Goal: Task Accomplishment & Management: Complete application form

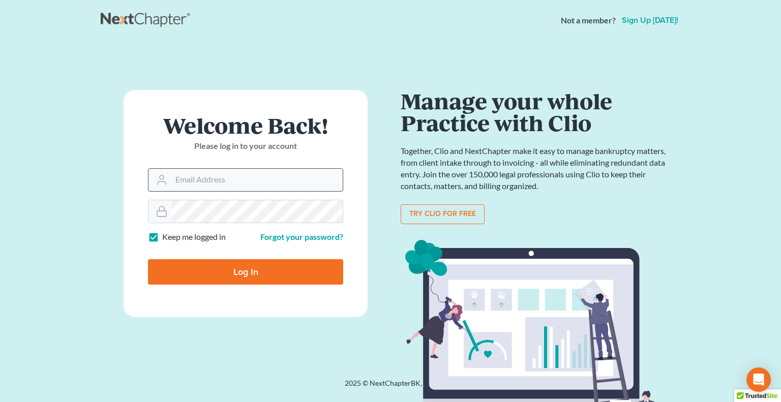
click at [230, 181] on input "Email Address" at bounding box center [256, 180] width 171 height 22
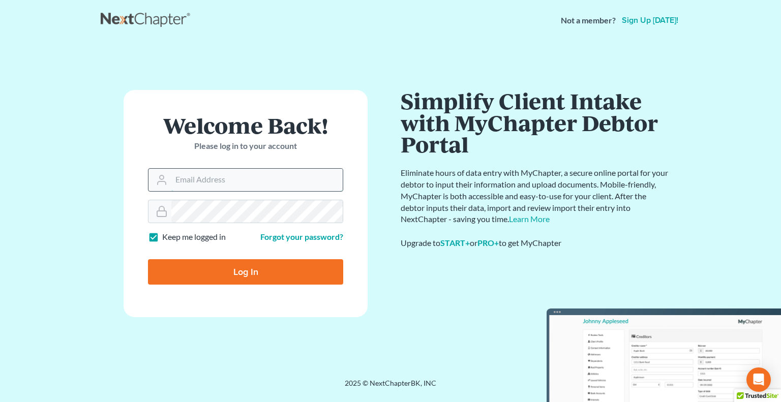
click at [264, 180] on input "Email Address" at bounding box center [256, 180] width 171 height 22
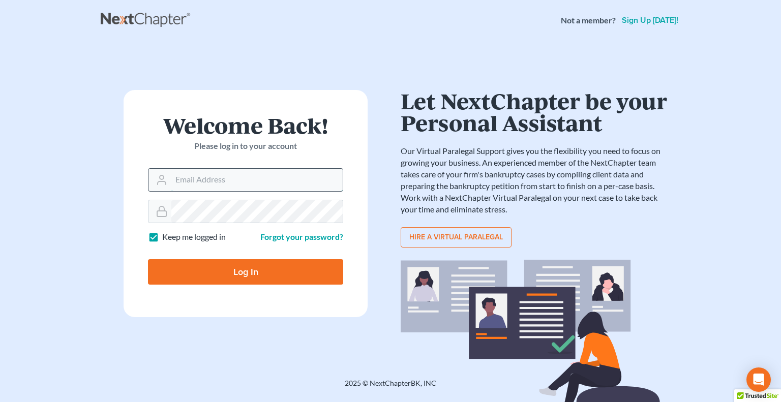
type input "[PERSON_NAME][EMAIL_ADDRESS][DOMAIN_NAME]"
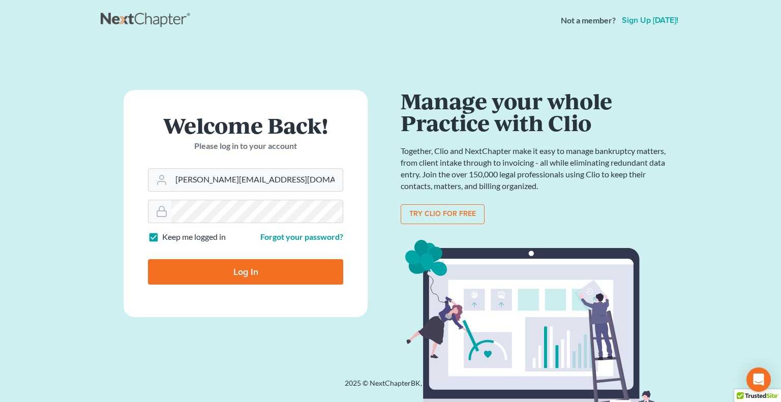
click at [252, 277] on input "Log In" at bounding box center [245, 271] width 195 height 25
type input "Thinking..."
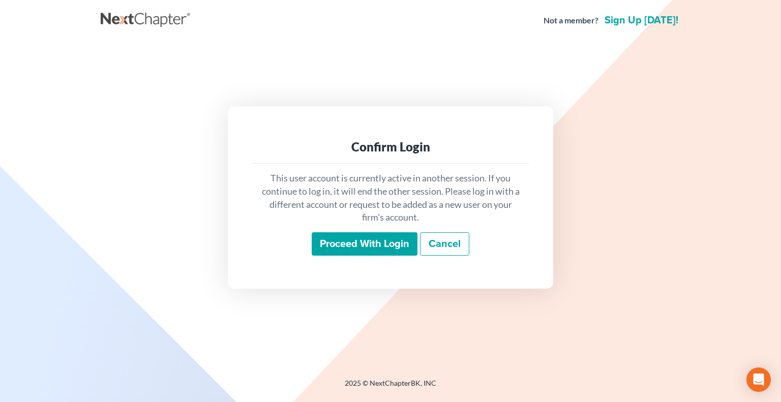
click at [361, 248] on input "Proceed with login" at bounding box center [365, 243] width 106 height 23
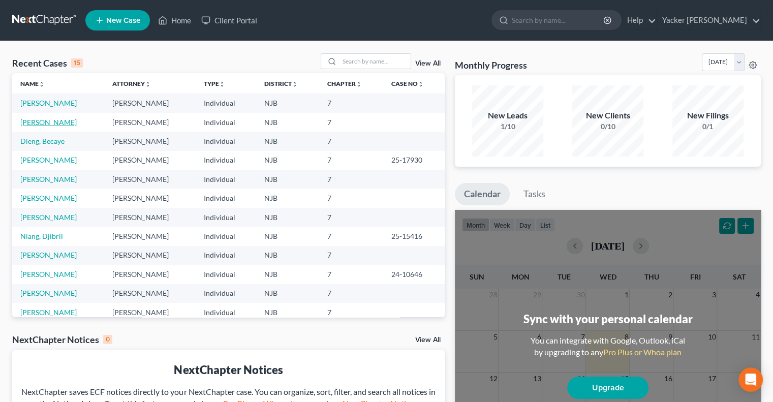
click at [65, 123] on link "[PERSON_NAME]" at bounding box center [48, 122] width 56 height 9
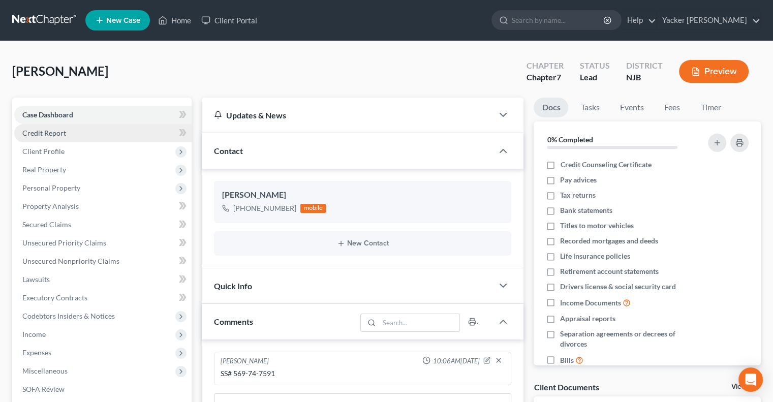
click at [64, 135] on span "Credit Report" at bounding box center [44, 133] width 44 height 9
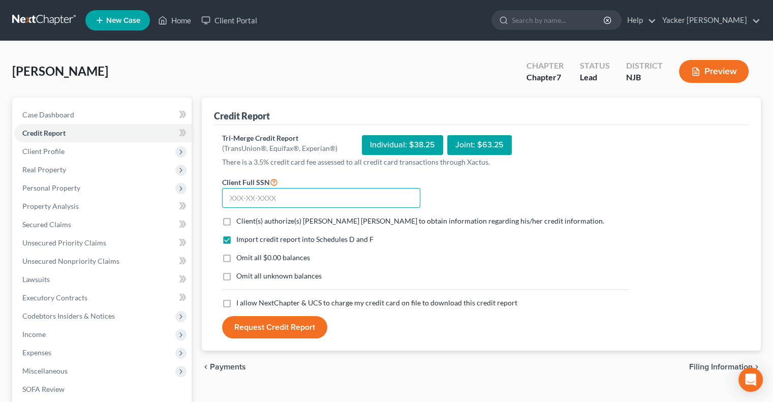
click at [237, 200] on input "text" at bounding box center [321, 198] width 198 height 20
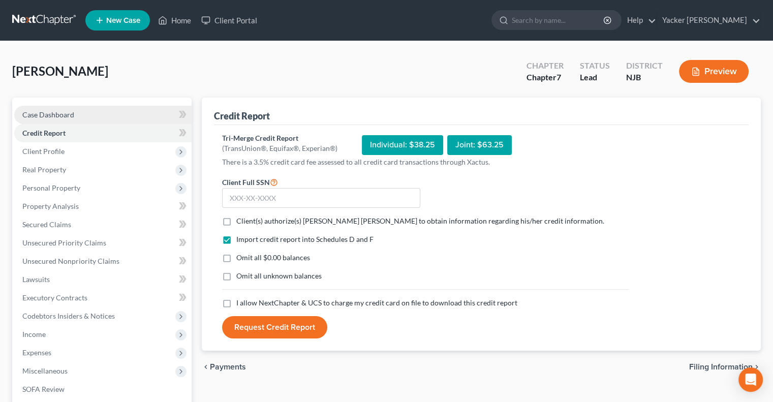
click at [69, 119] on link "Case Dashboard" at bounding box center [102, 115] width 177 height 18
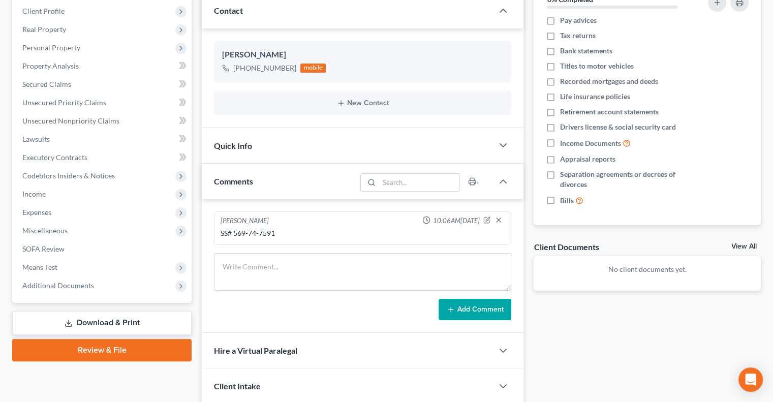
scroll to position [153, 0]
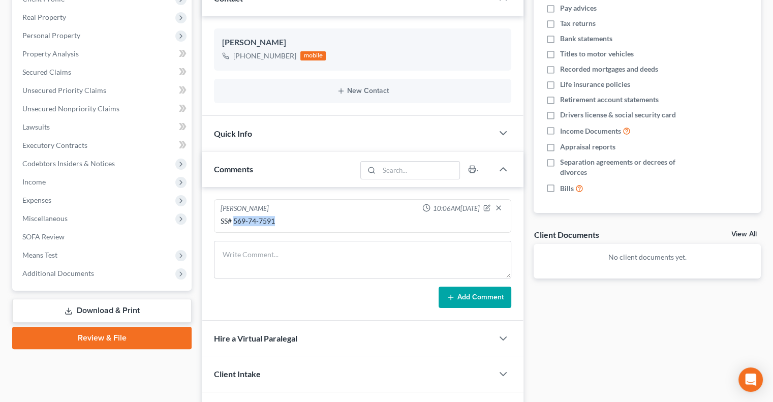
drag, startPoint x: 276, startPoint y: 220, endPoint x: 235, endPoint y: 217, distance: 40.8
click at [235, 217] on div "SS# 569-74-7591" at bounding box center [363, 221] width 284 height 10
copy div "569-74-7591"
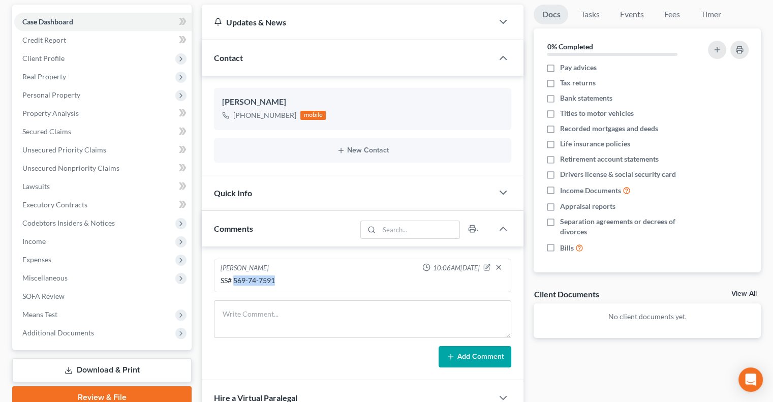
scroll to position [0, 0]
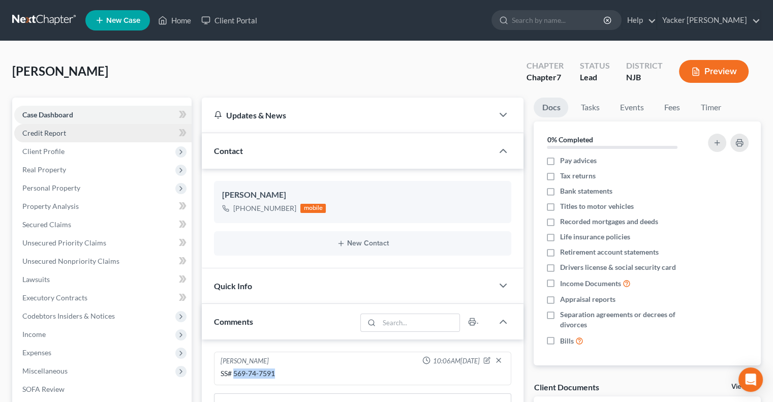
click at [61, 135] on span "Credit Report" at bounding box center [44, 133] width 44 height 9
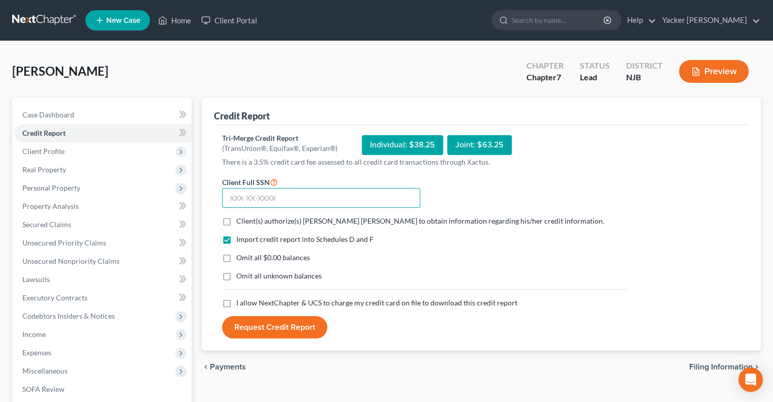
click at [284, 199] on input "text" at bounding box center [321, 198] width 198 height 20
paste input "569-74-7591"
type input "569-74-7591"
click at [236, 222] on label "Client(s) authorize(s) [PERSON_NAME] [PERSON_NAME] to obtain information regard…" at bounding box center [420, 221] width 368 height 10
click at [241, 222] on input "Client(s) authorize(s) [PERSON_NAME] [PERSON_NAME] to obtain information regard…" at bounding box center [244, 219] width 7 height 7
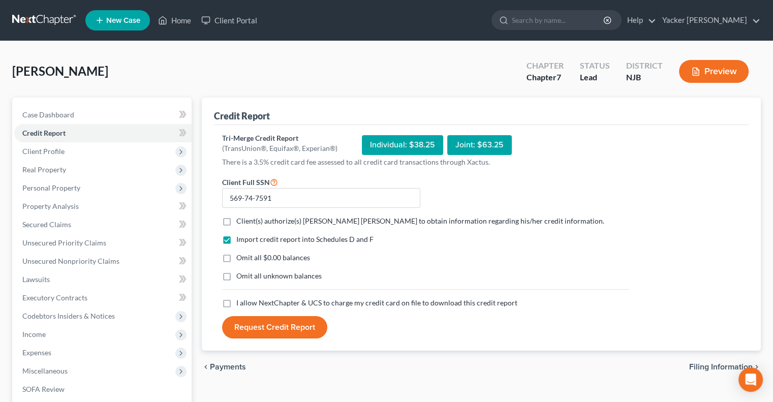
checkbox input "true"
click at [236, 306] on label "I allow NextChapter & UCS to charge my credit card on file to download this cre…" at bounding box center [376, 303] width 281 height 10
click at [241, 305] on input "I allow NextChapter & UCS to charge my credit card on file to download this cre…" at bounding box center [244, 301] width 7 height 7
checkbox input "true"
click at [261, 326] on button "Request Credit Report" at bounding box center [274, 327] width 105 height 22
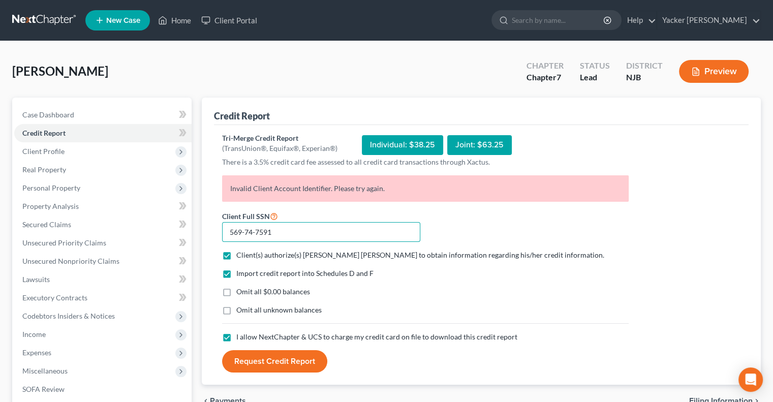
click at [313, 225] on input "569-74-7591" at bounding box center [321, 232] width 198 height 20
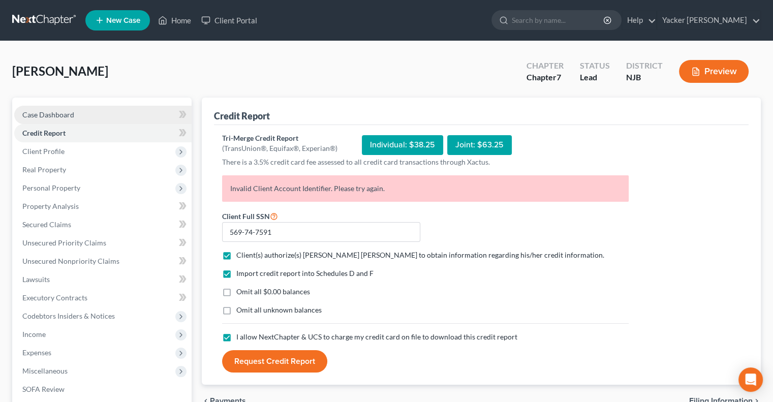
click at [58, 114] on span "Case Dashboard" at bounding box center [48, 114] width 52 height 9
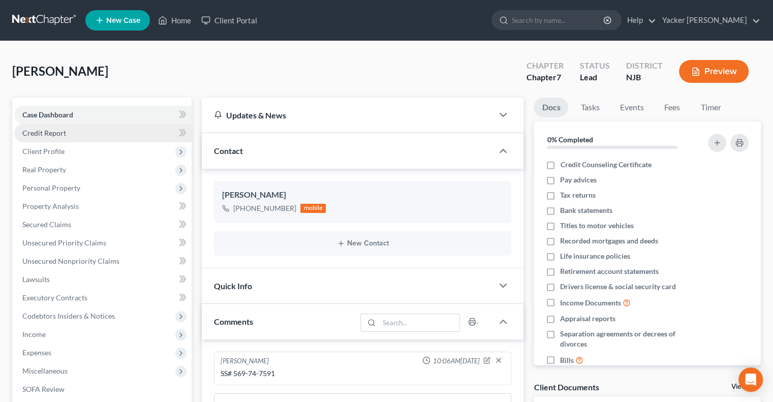
click at [44, 135] on span "Credit Report" at bounding box center [44, 133] width 44 height 9
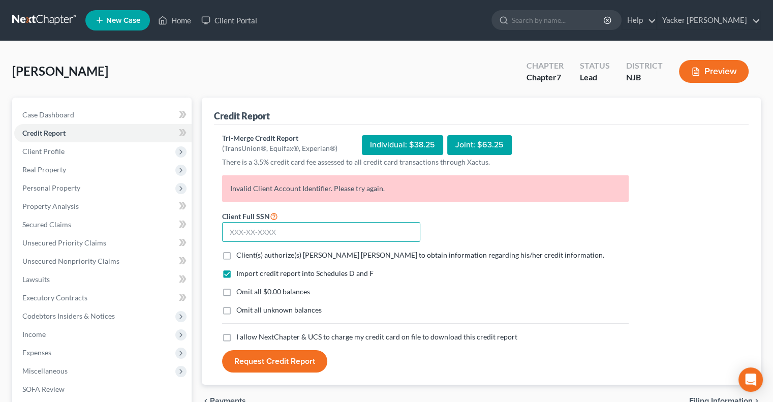
click at [294, 232] on input "text" at bounding box center [321, 232] width 198 height 20
type input "569-74-7591"
click at [236, 256] on label "Client(s) authorize(s) [PERSON_NAME] [PERSON_NAME] to obtain information regard…" at bounding box center [420, 255] width 368 height 10
click at [241, 256] on input "Client(s) authorize(s) [PERSON_NAME] [PERSON_NAME] to obtain information regard…" at bounding box center [244, 253] width 7 height 7
checkbox input "true"
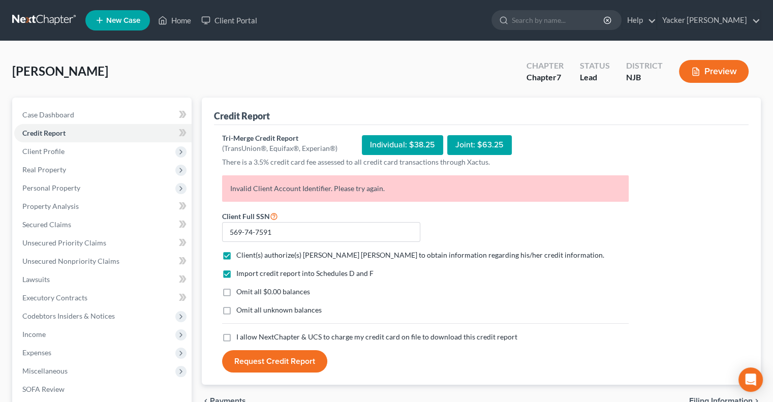
click at [236, 337] on label "I allow NextChapter & UCS to charge my credit card on file to download this cre…" at bounding box center [376, 337] width 281 height 10
click at [241, 337] on input "I allow NextChapter & UCS to charge my credit card on file to download this cre…" at bounding box center [244, 335] width 7 height 7
checkbox input "true"
click at [258, 357] on button "Request Credit Report" at bounding box center [274, 361] width 105 height 22
click at [756, 22] on link "Yacker [PERSON_NAME]" at bounding box center [709, 20] width 103 height 18
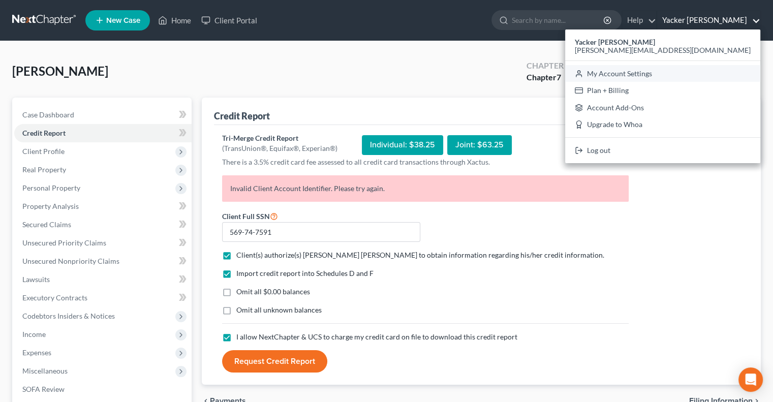
click at [708, 75] on link "My Account Settings" at bounding box center [662, 73] width 195 height 17
select select "24"
select select "33"
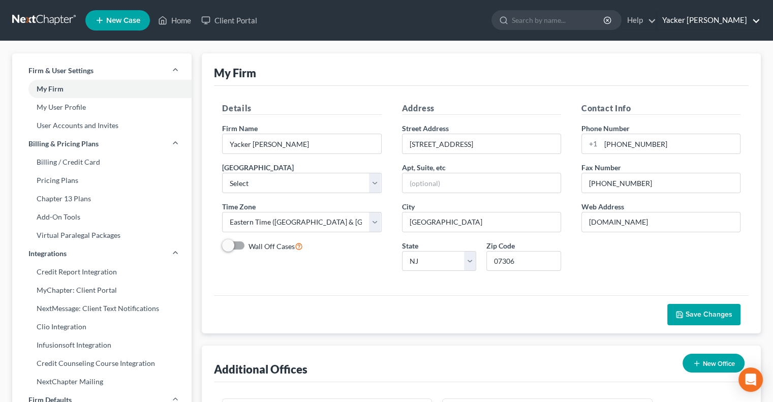
click at [741, 19] on link "Yacker [PERSON_NAME]" at bounding box center [709, 20] width 103 height 18
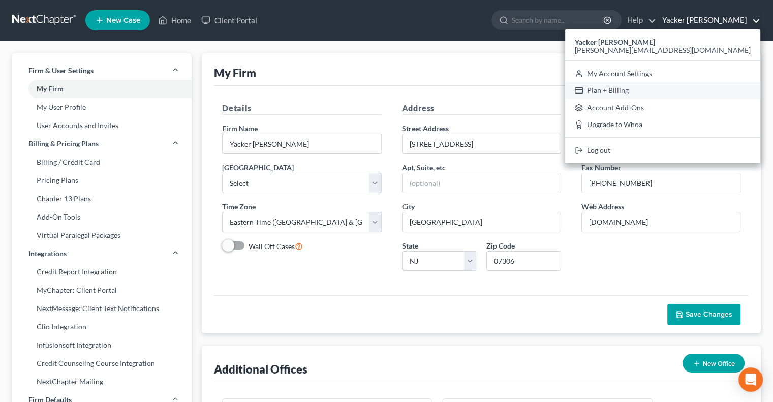
click at [706, 94] on link "Plan + Billing" at bounding box center [662, 90] width 195 height 17
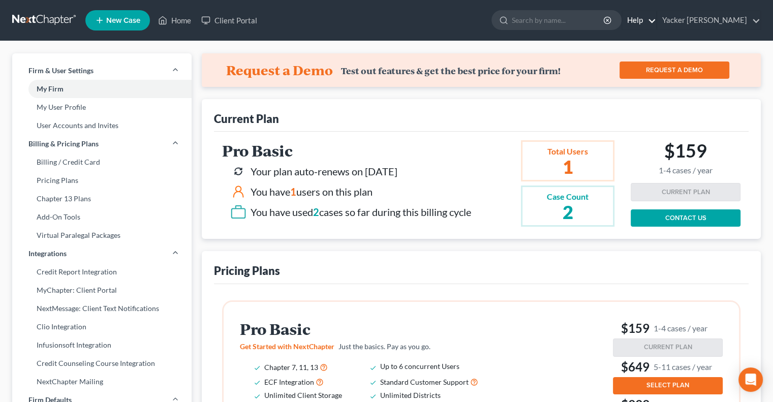
click at [656, 18] on link "Help" at bounding box center [639, 20] width 34 height 18
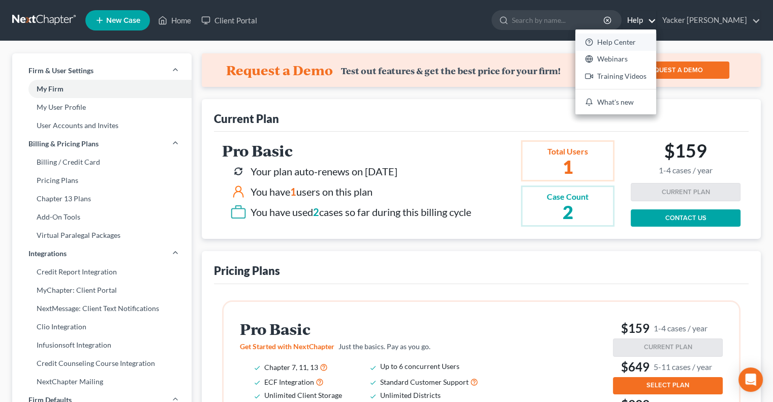
click at [656, 41] on link "Help Center" at bounding box center [616, 42] width 81 height 17
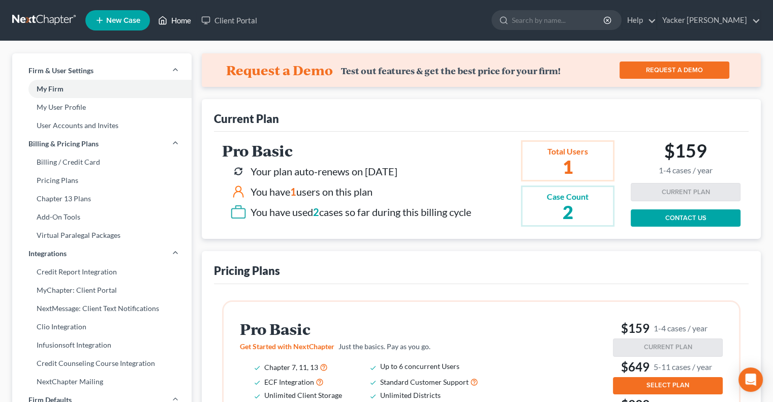
click at [178, 20] on link "Home" at bounding box center [174, 20] width 43 height 18
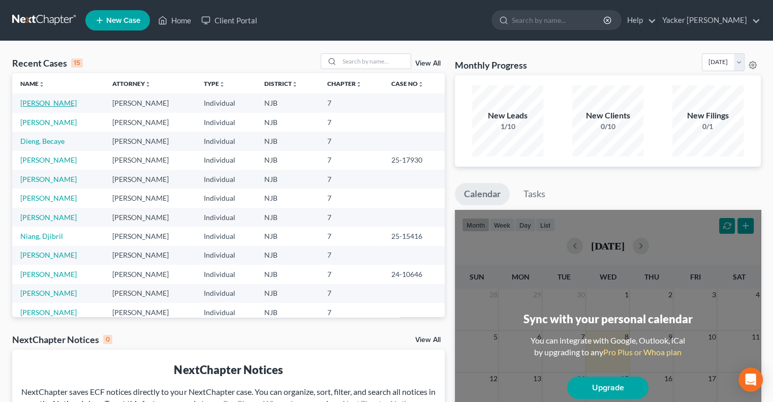
click at [37, 103] on link "[PERSON_NAME]" at bounding box center [48, 103] width 56 height 9
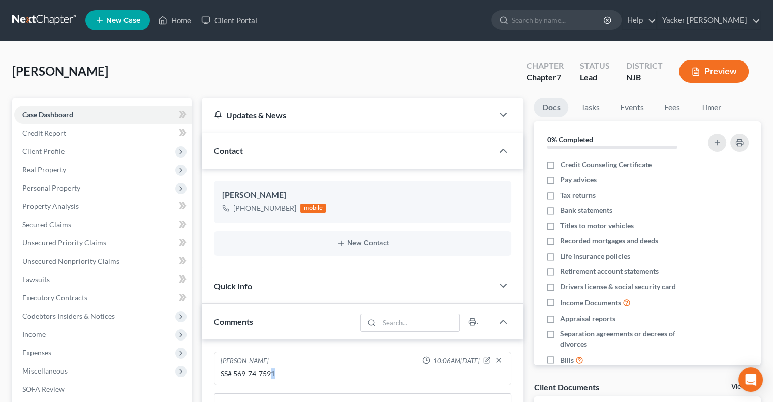
drag, startPoint x: 279, startPoint y: 371, endPoint x: 270, endPoint y: 372, distance: 9.2
click at [270, 372] on div "SS# 569-74-7591" at bounding box center [363, 374] width 284 height 10
click at [61, 131] on span "Credit Report" at bounding box center [44, 133] width 44 height 9
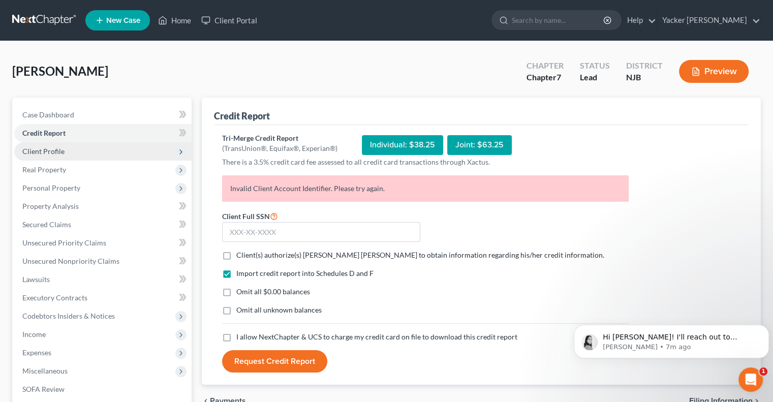
click at [55, 155] on span "Client Profile" at bounding box center [43, 151] width 42 height 9
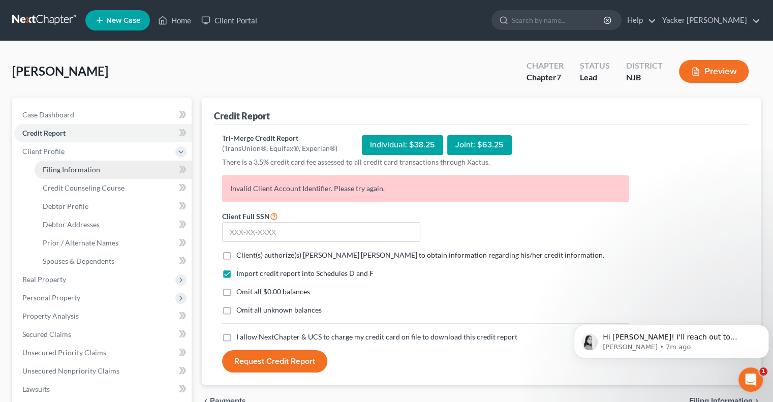
click at [65, 174] on link "Filing Information" at bounding box center [113, 170] width 157 height 18
select select "1"
select select "0"
select select "51"
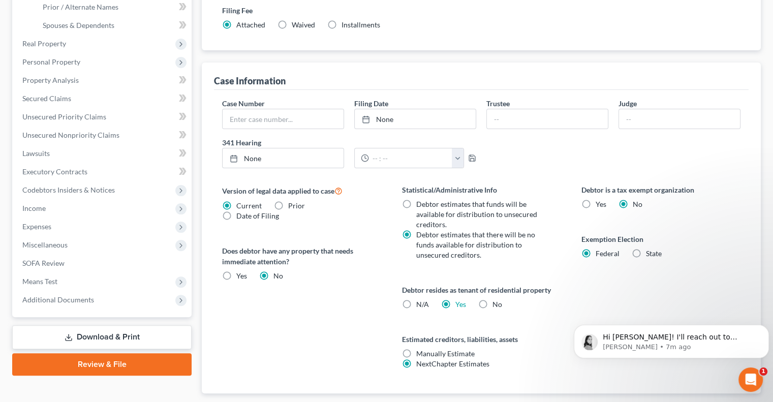
scroll to position [94, 0]
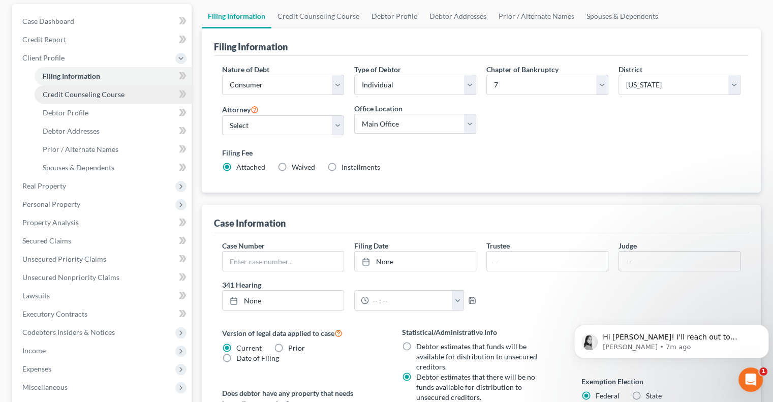
click at [101, 98] on span "Credit Counseling Course" at bounding box center [84, 94] width 82 height 9
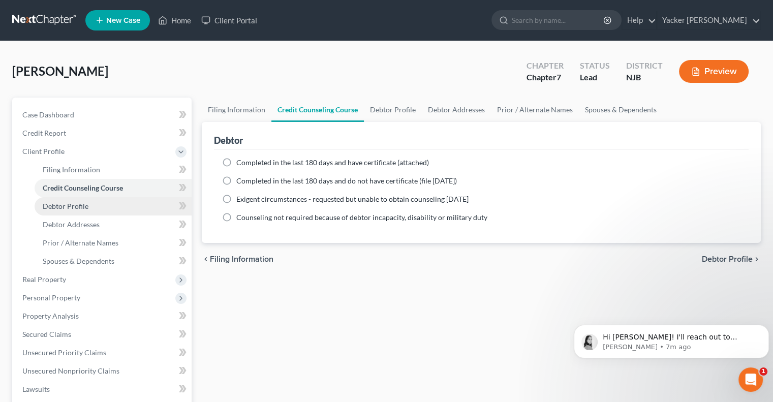
click at [69, 209] on span "Debtor Profile" at bounding box center [66, 206] width 46 height 9
select select "0"
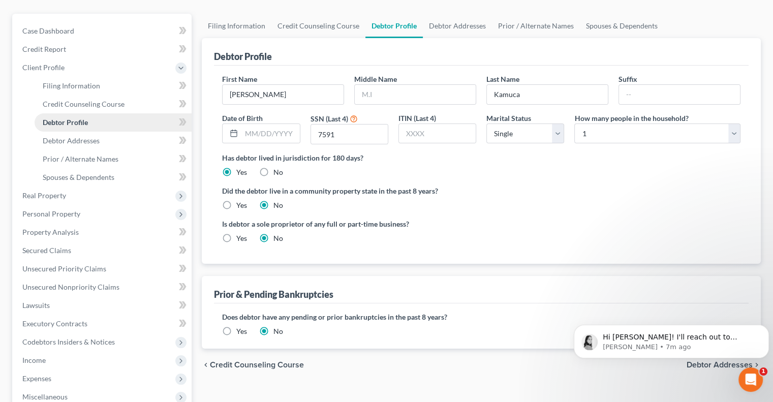
scroll to position [102, 0]
